Goal: Task Accomplishment & Management: Manage account settings

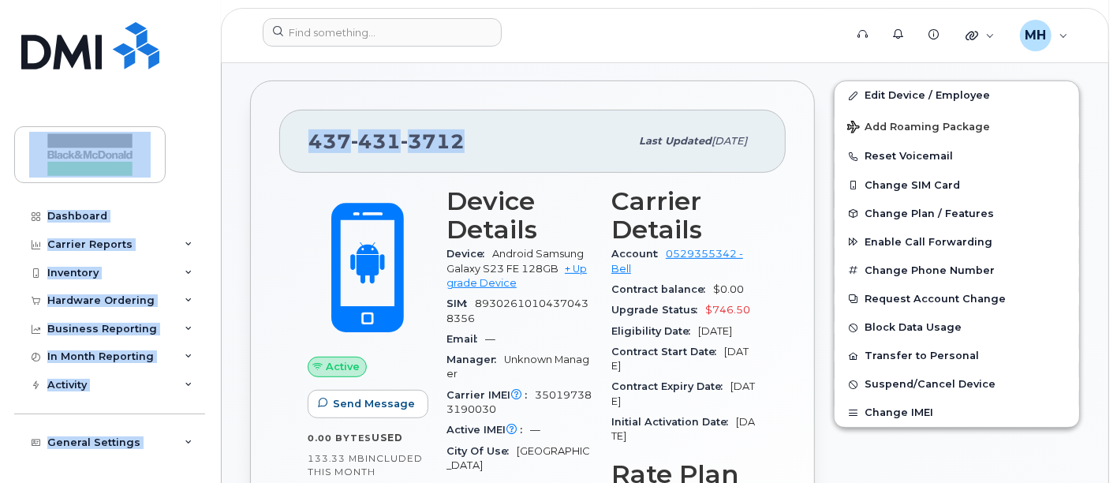
click at [496, 133] on div "[PHONE_NUMBER]" at bounding box center [468, 141] width 321 height 33
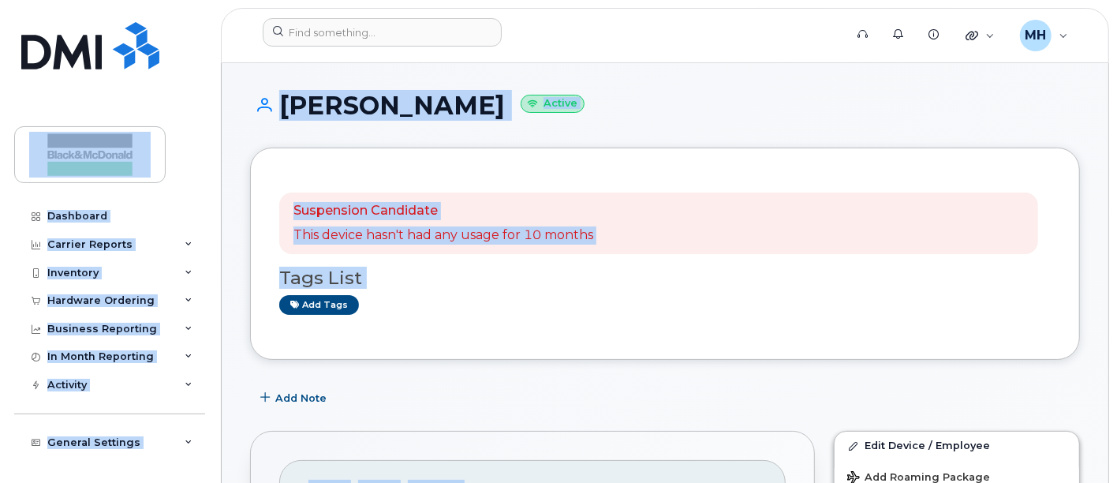
drag, startPoint x: 709, startPoint y: 167, endPoint x: 714, endPoint y: 181, distance: 14.2
click at [709, 169] on div "Suspension Candidate This device hasn't had any usage for 10 months Tags List A…" at bounding box center [665, 253] width 830 height 212
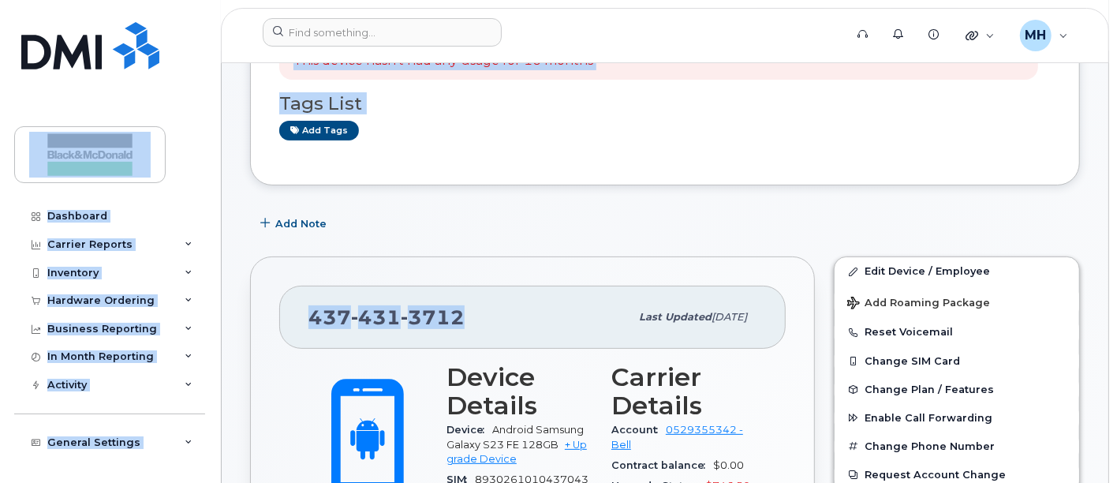
scroll to position [175, 0]
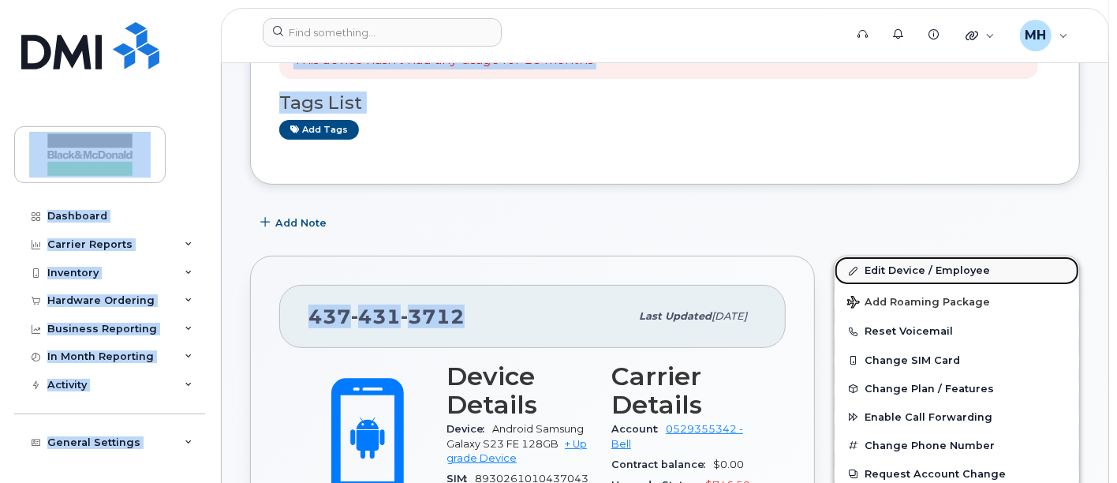
click at [908, 265] on link "Edit Device / Employee" at bounding box center [956, 270] width 244 height 28
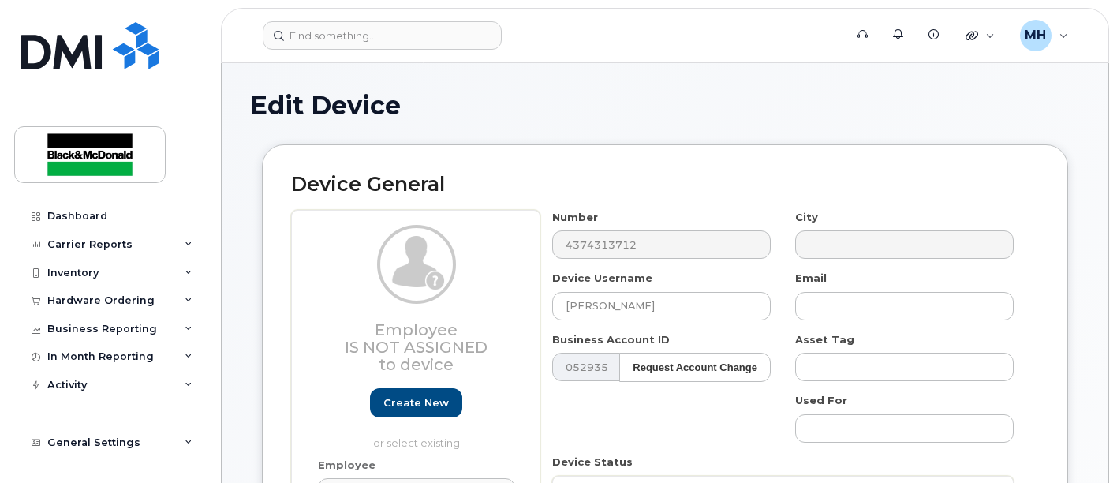
select select "91422"
drag, startPoint x: 630, startPoint y: 305, endPoint x: 28, endPoint y: 248, distance: 605.2
type input "Spare Phone"
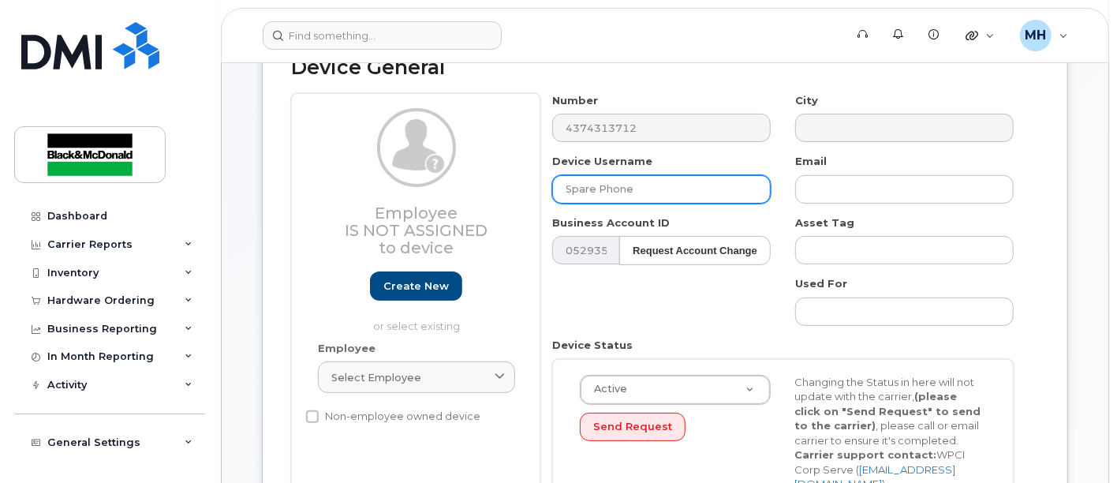
scroll to position [263, 0]
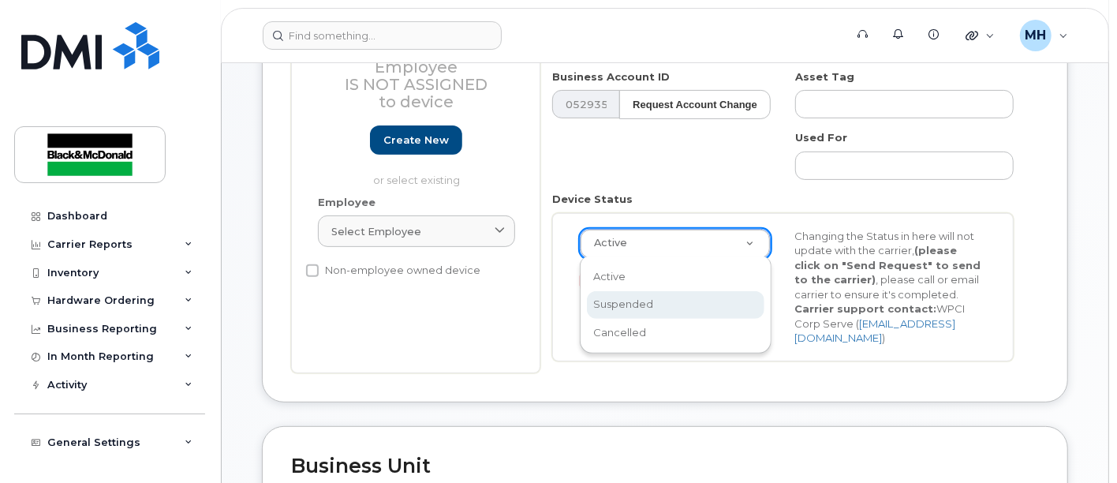
drag, startPoint x: 637, startPoint y: 311, endPoint x: 658, endPoint y: 309, distance: 20.6
select select "suspended"
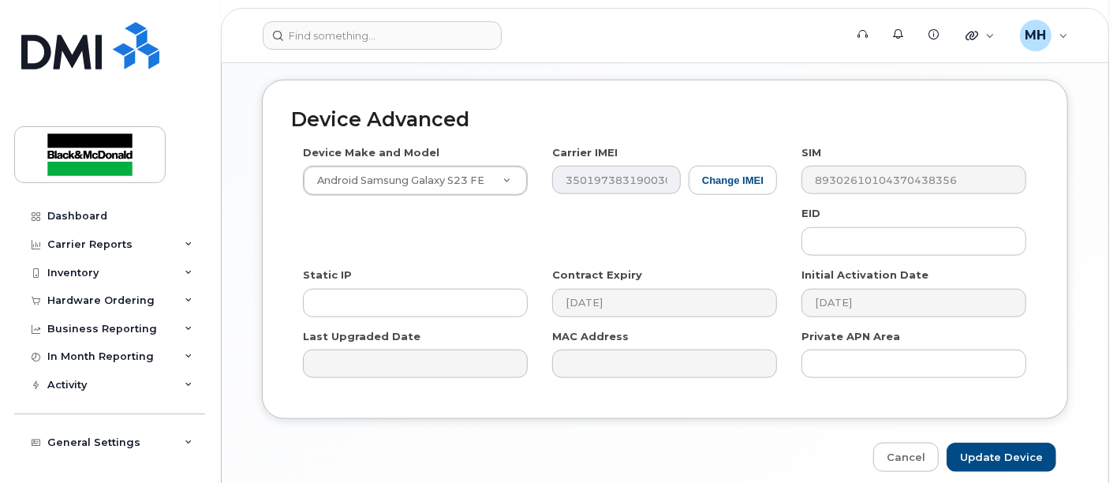
scroll to position [928, 0]
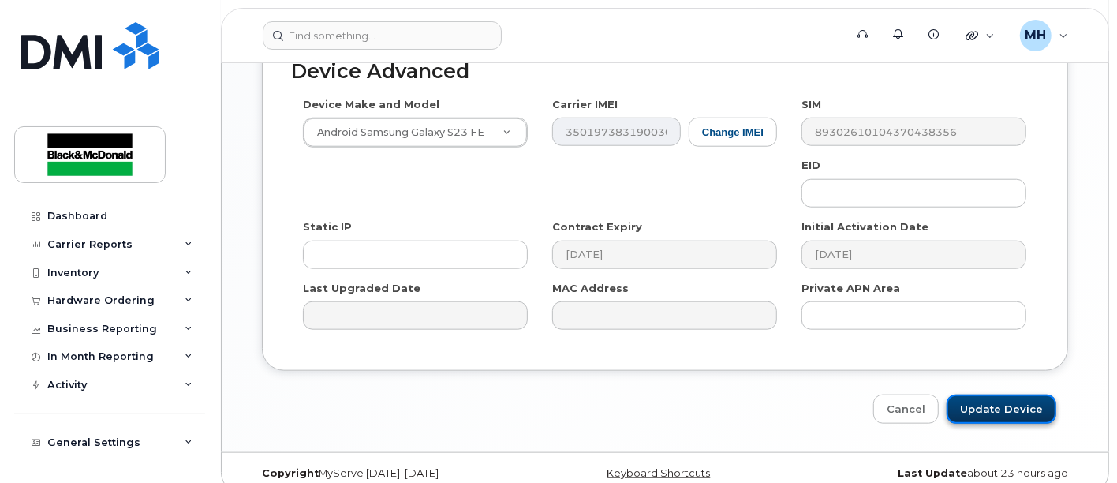
click at [1000, 394] on input "Update Device" at bounding box center [1001, 408] width 110 height 29
type input "Saving..."
